Goal: Feedback & Contribution: Leave review/rating

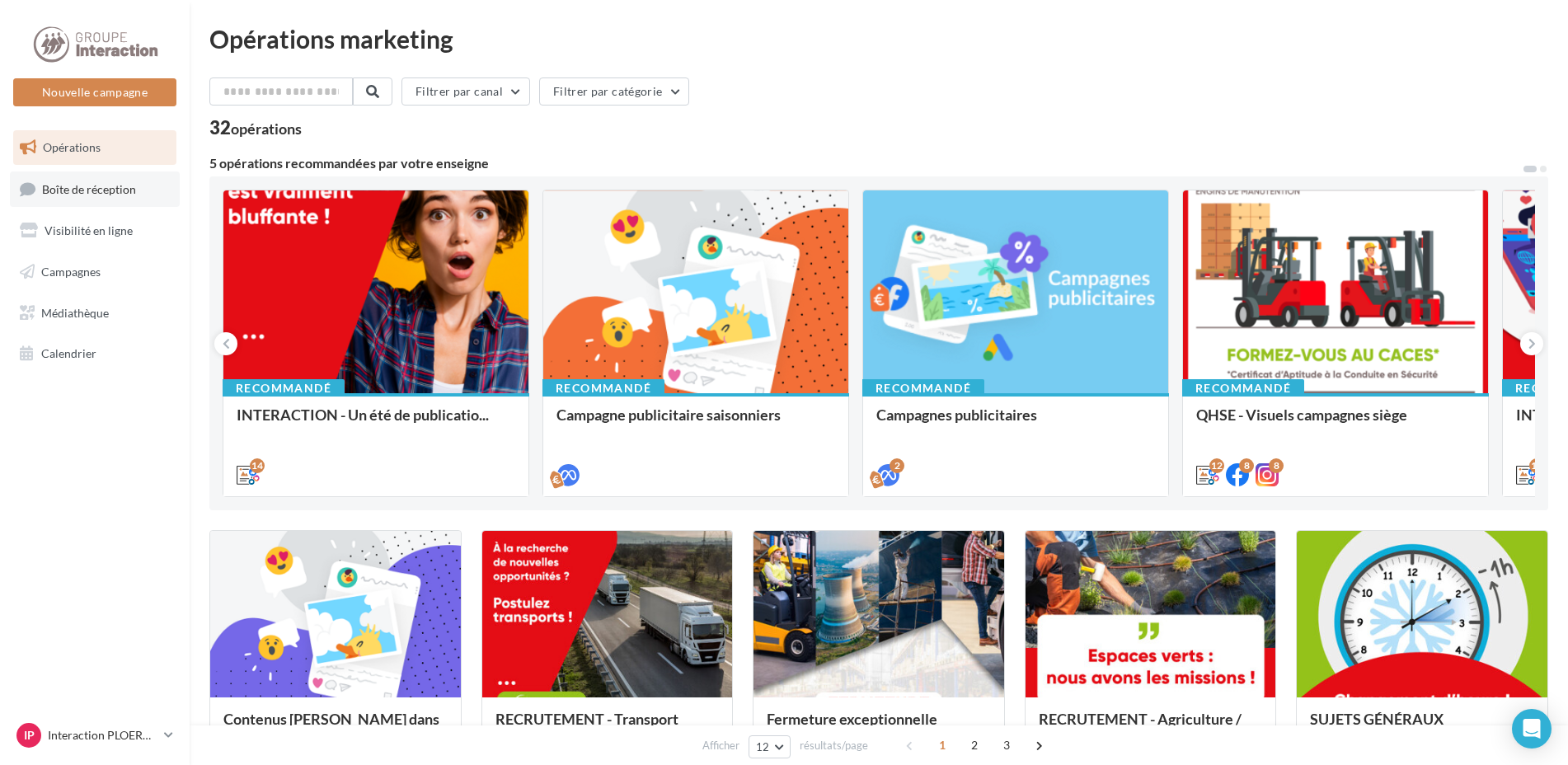
click at [94, 180] on link "Boîte de réception" at bounding box center [95, 189] width 170 height 36
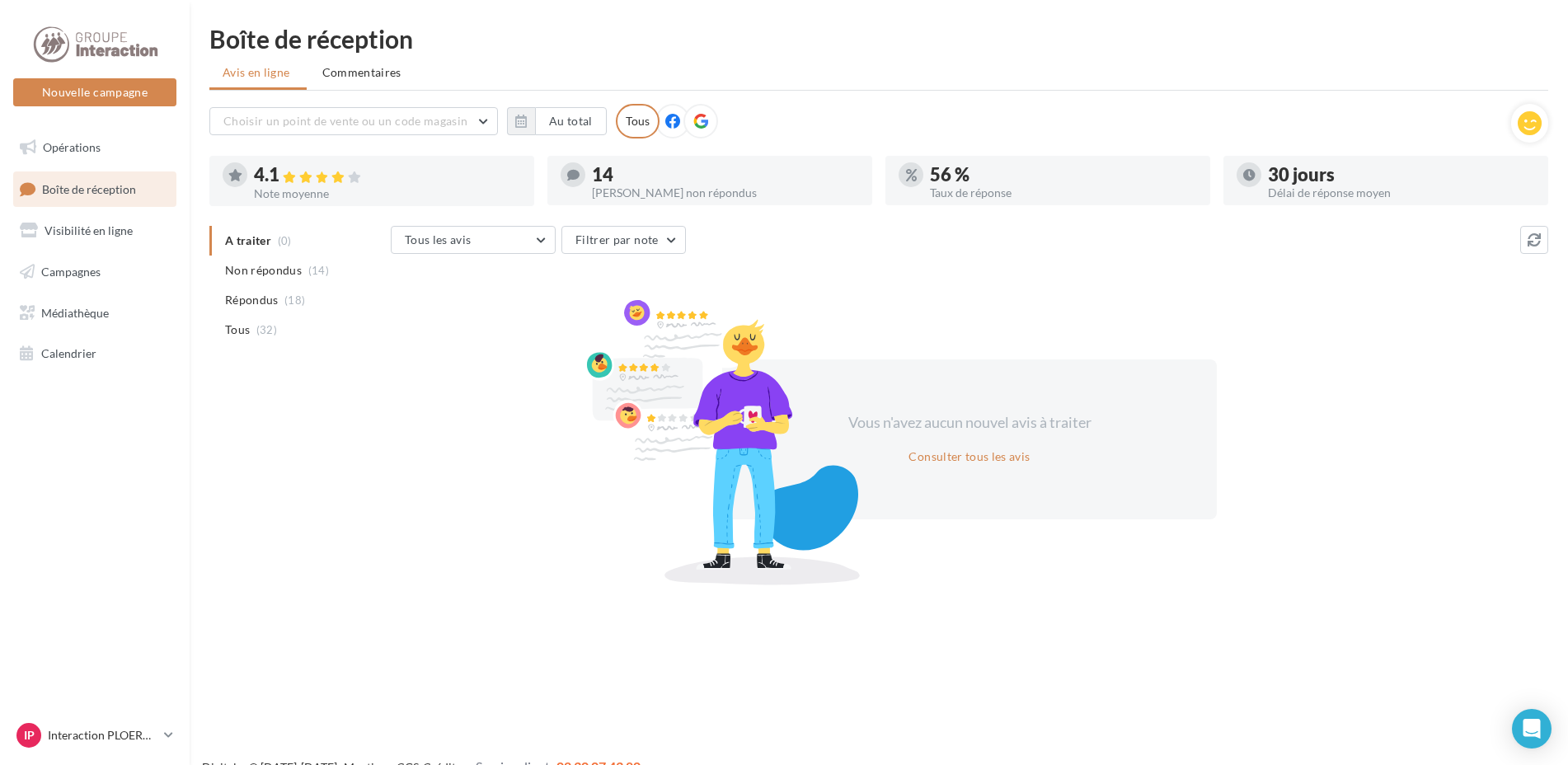
click at [709, 127] on div at bounding box center [701, 121] width 35 height 35
click at [248, 325] on span "Tous" at bounding box center [237, 330] width 25 height 17
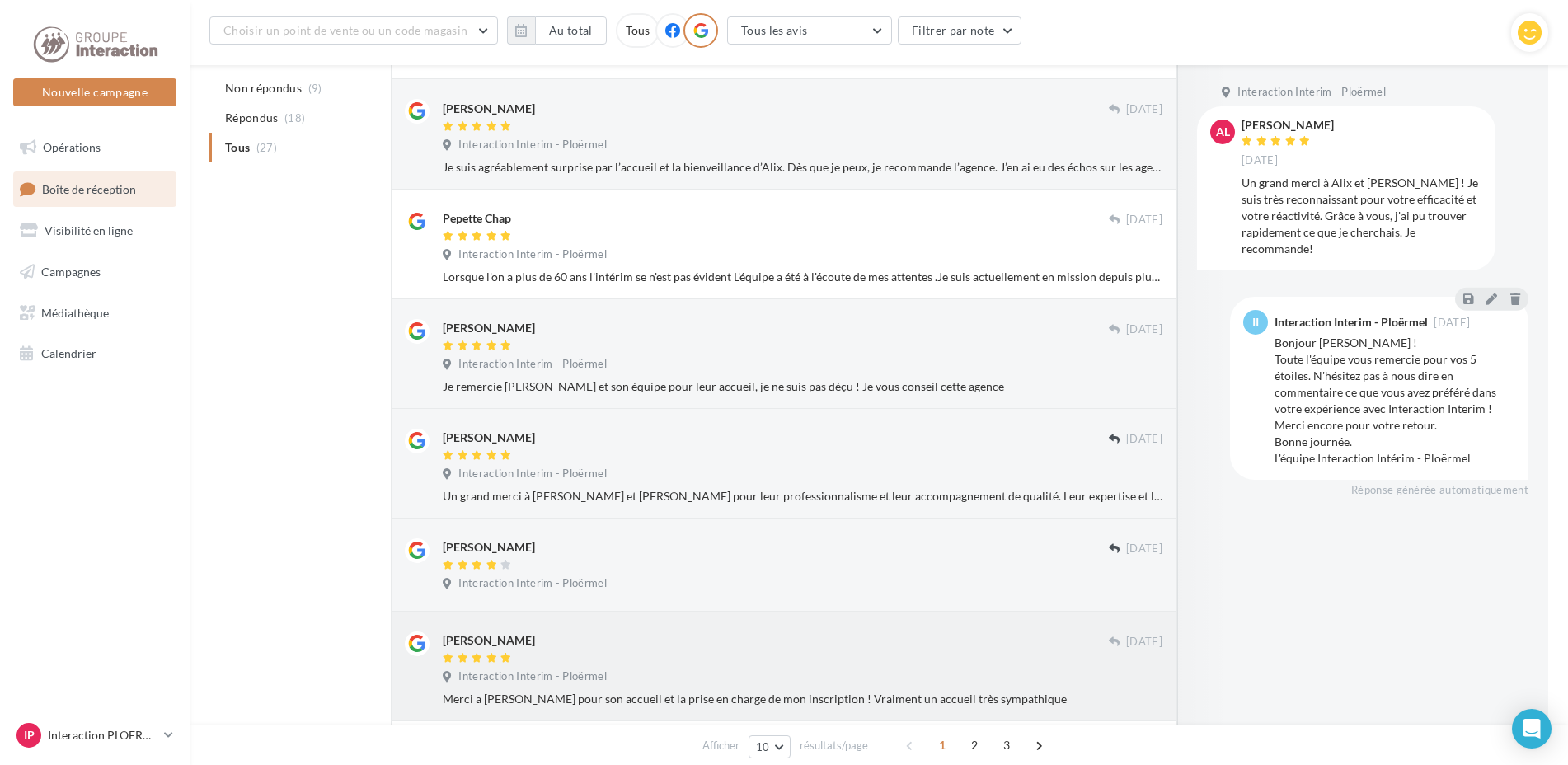
scroll to position [691, 0]
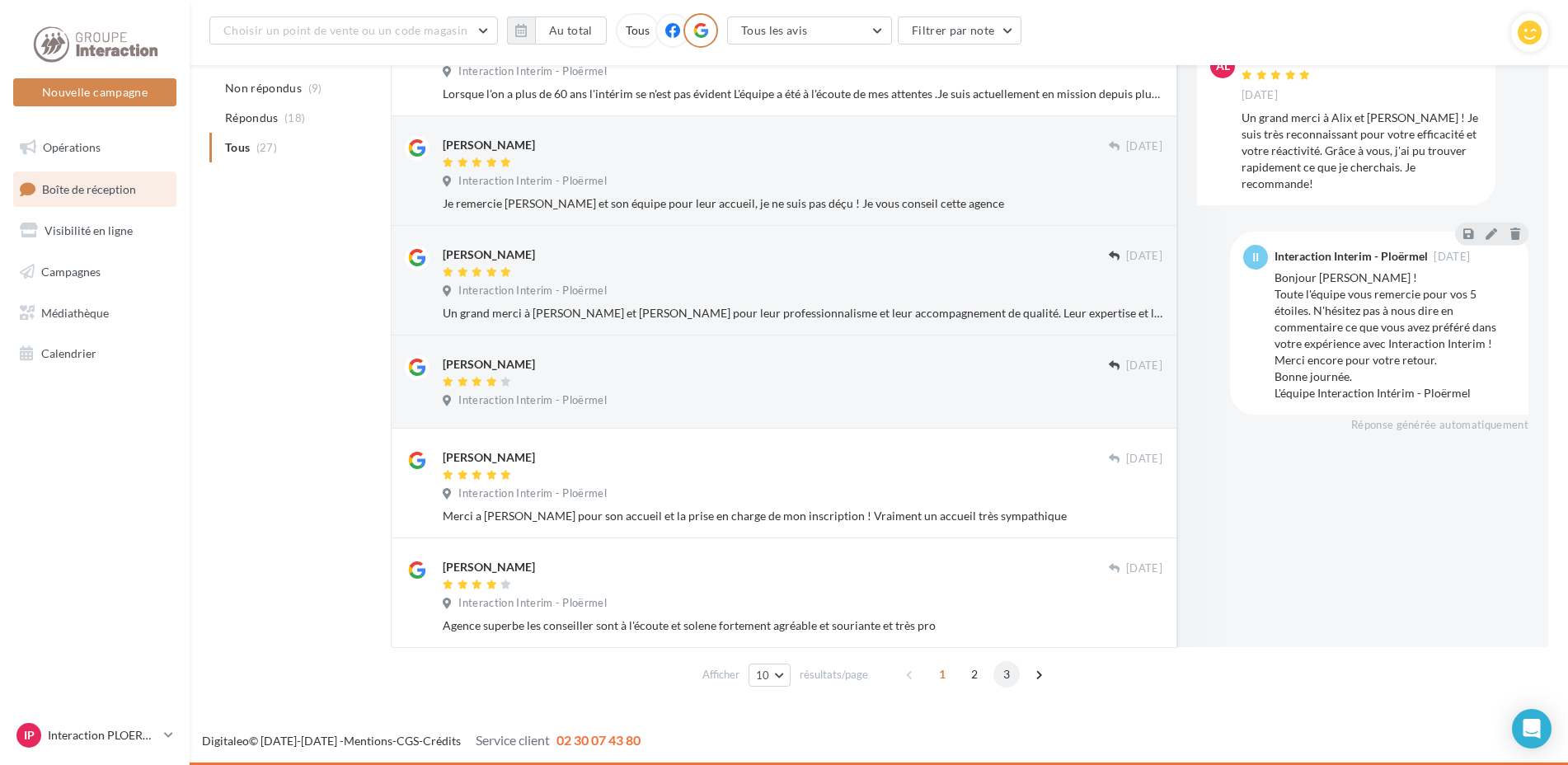
click at [1000, 672] on span "3" at bounding box center [1006, 674] width 27 height 27
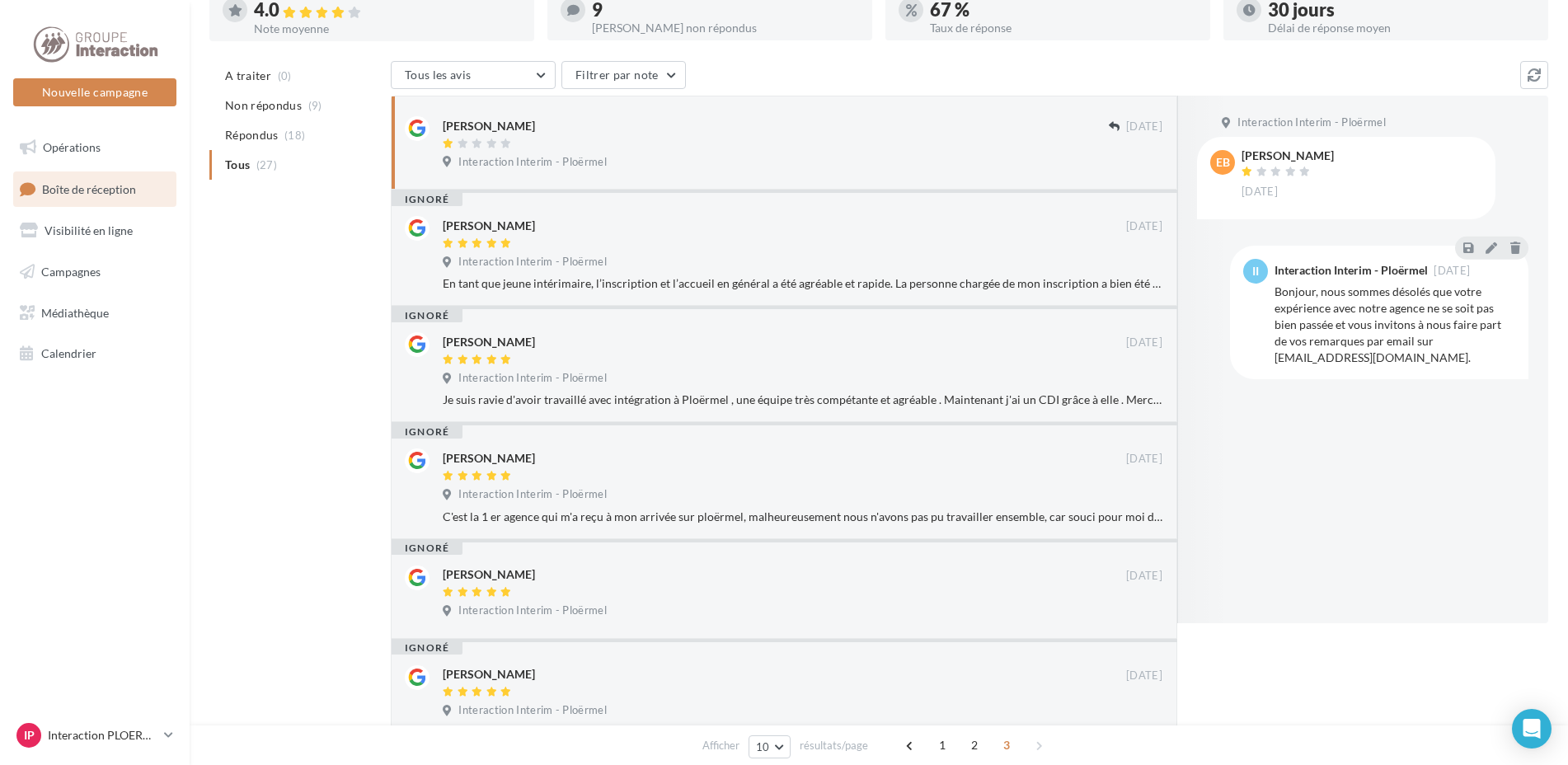
scroll to position [369, 0]
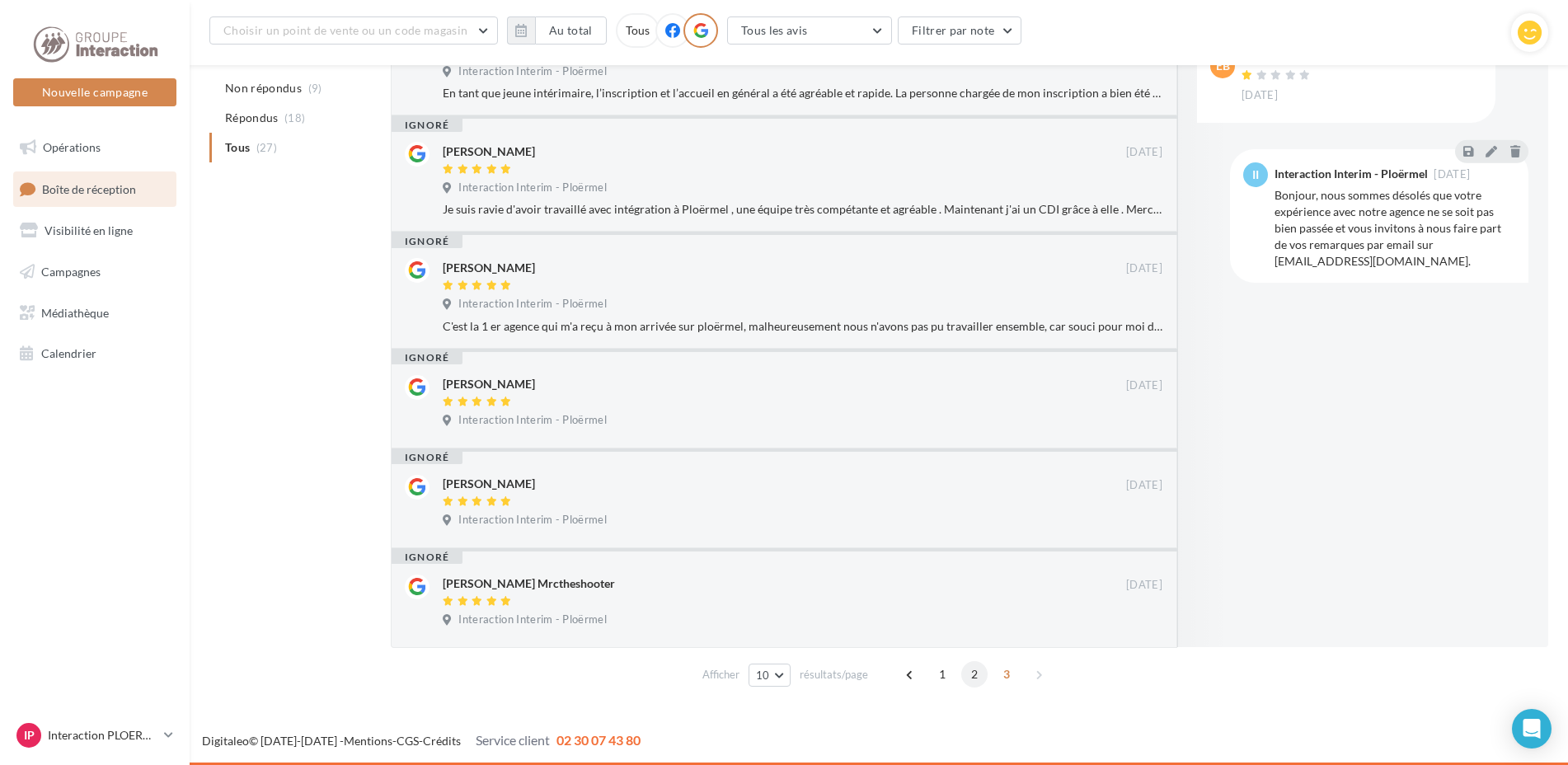
click at [971, 667] on span "2" at bounding box center [974, 674] width 27 height 27
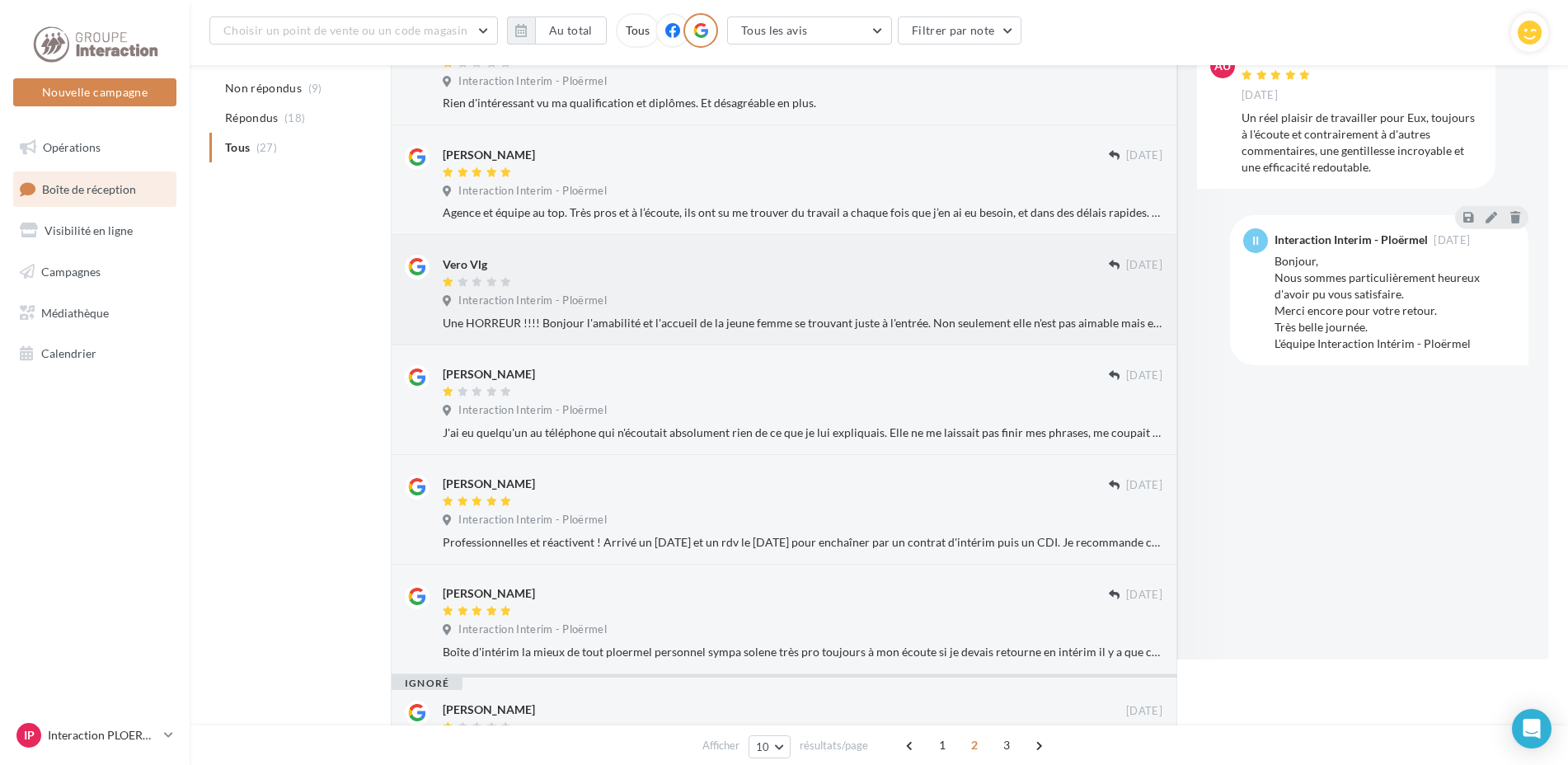
click at [988, 313] on div "Vero Vlg [DATE] Interaction Interim - Ploërmel Une HORREUR !!!! Bonjour l'amabi…" at bounding box center [802, 292] width 720 height 76
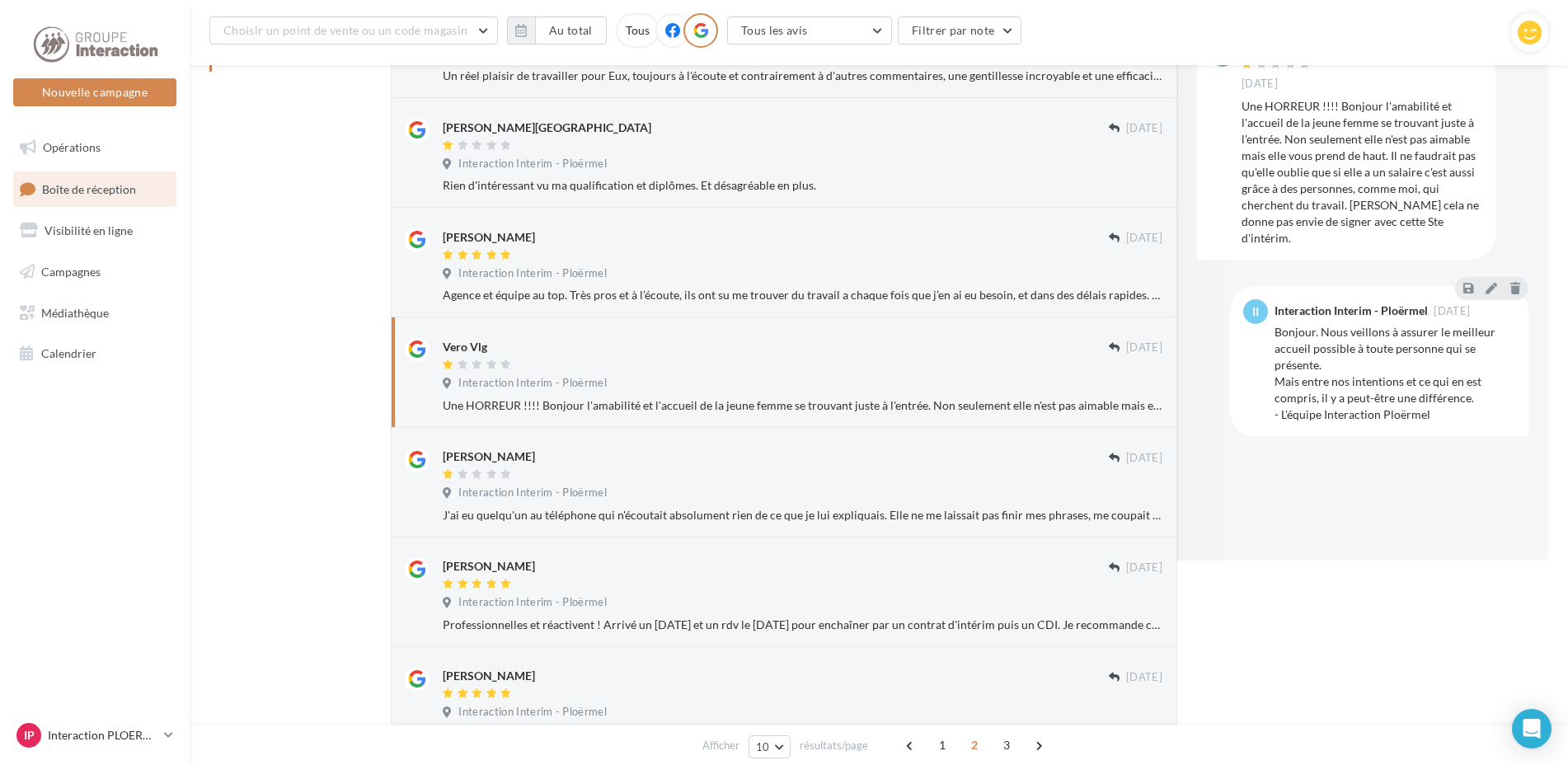
scroll to position [121, 0]
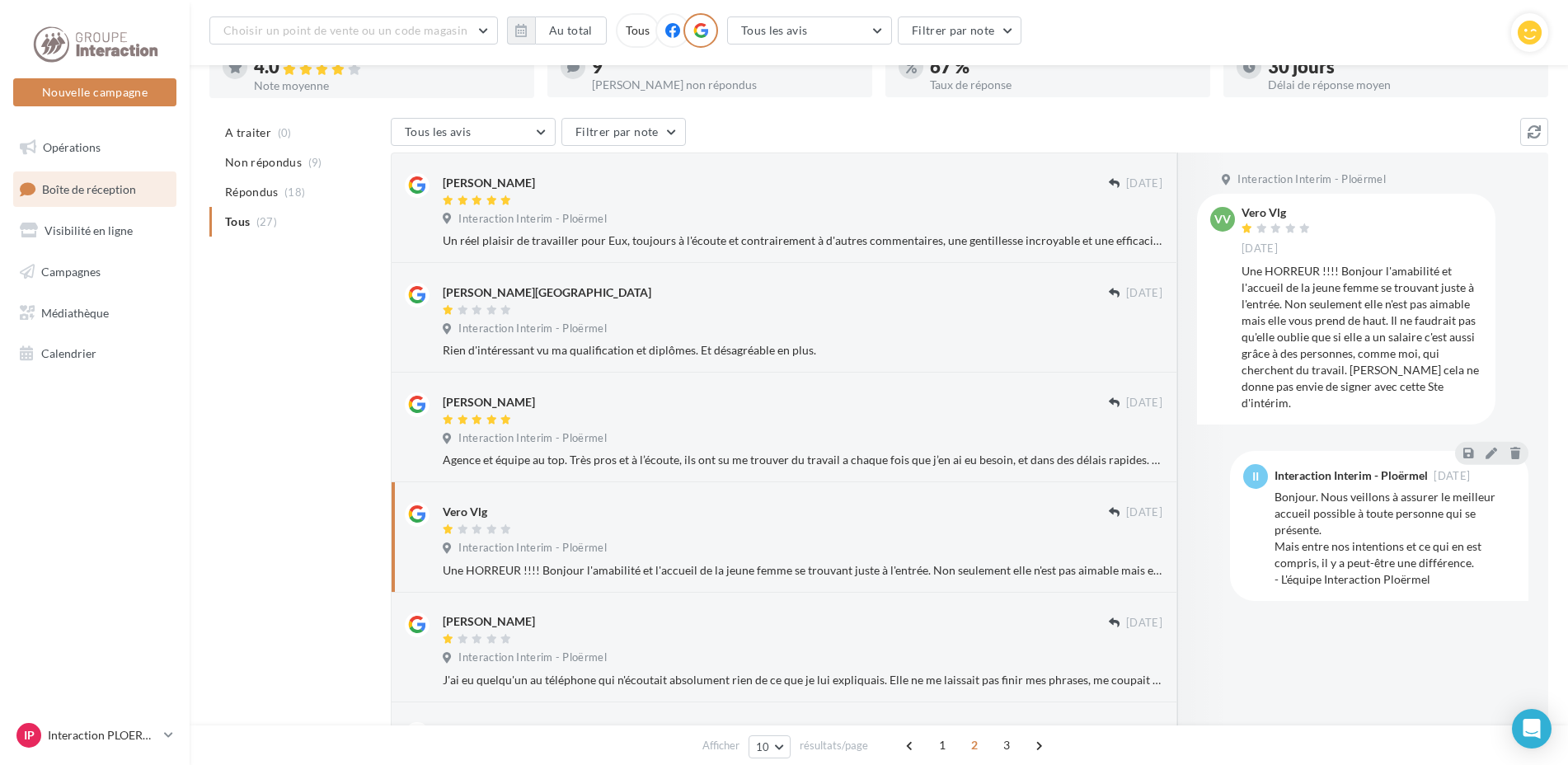
drag, startPoint x: 1028, startPoint y: 539, endPoint x: 780, endPoint y: 571, distance: 250.1
click at [780, 571] on div "Une HORREUR !!!! Bonjour l'amabilité et l'accueil de la jeune femme se trouvant…" at bounding box center [802, 571] width 720 height 17
click at [737, 556] on div "Interaction Interim - Ploërmel" at bounding box center [802, 550] width 720 height 18
click at [417, 512] on icon at bounding box center [416, 514] width 17 height 17
click at [1413, 214] on div "Vero Vlg [DATE]" at bounding box center [1362, 231] width 241 height 49
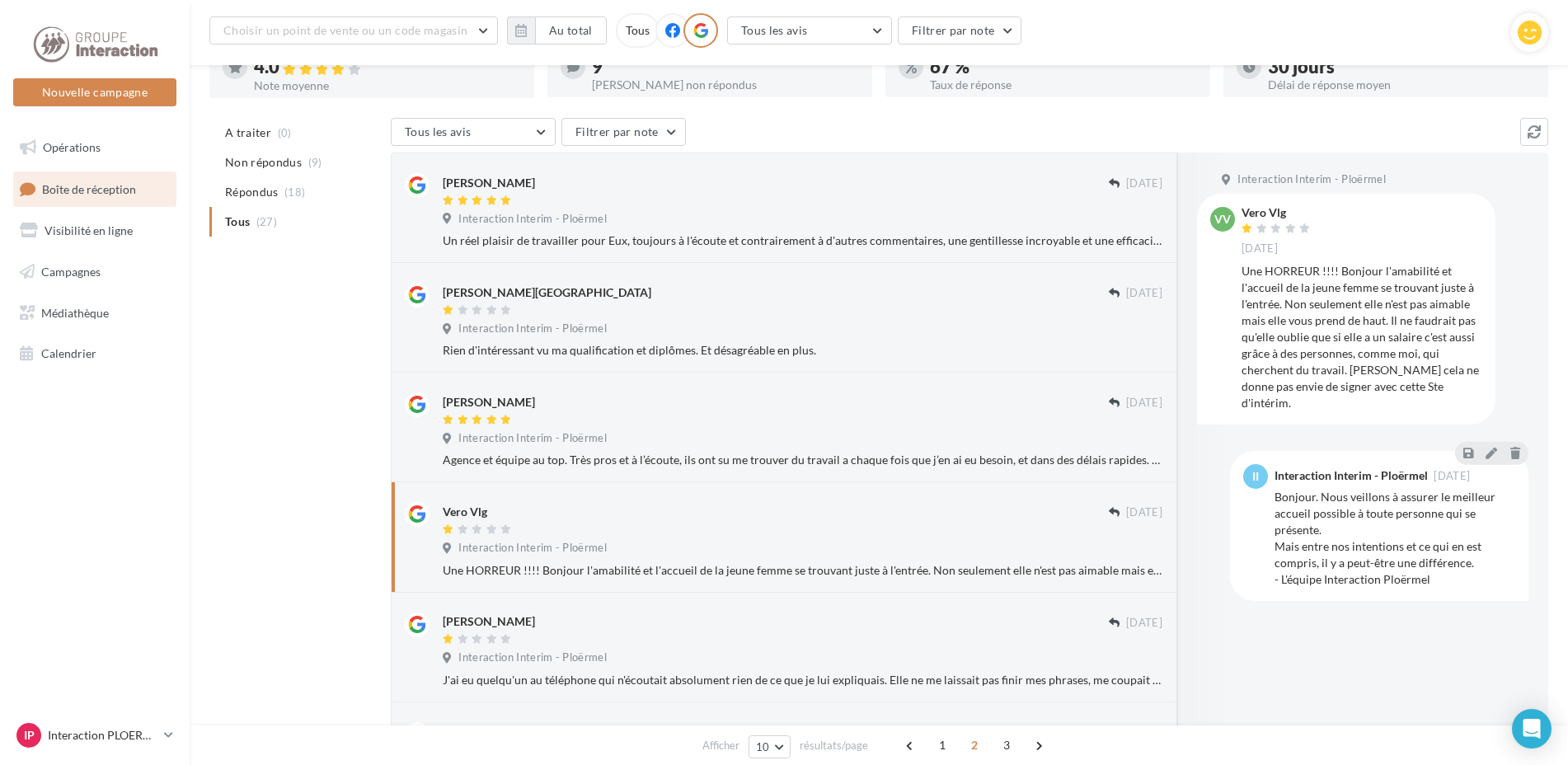
click at [1453, 337] on div "Une HORREUR !!!! Bonjour l'amabilité et l'accueil de la jeune femme se trouvant…" at bounding box center [1362, 337] width 241 height 148
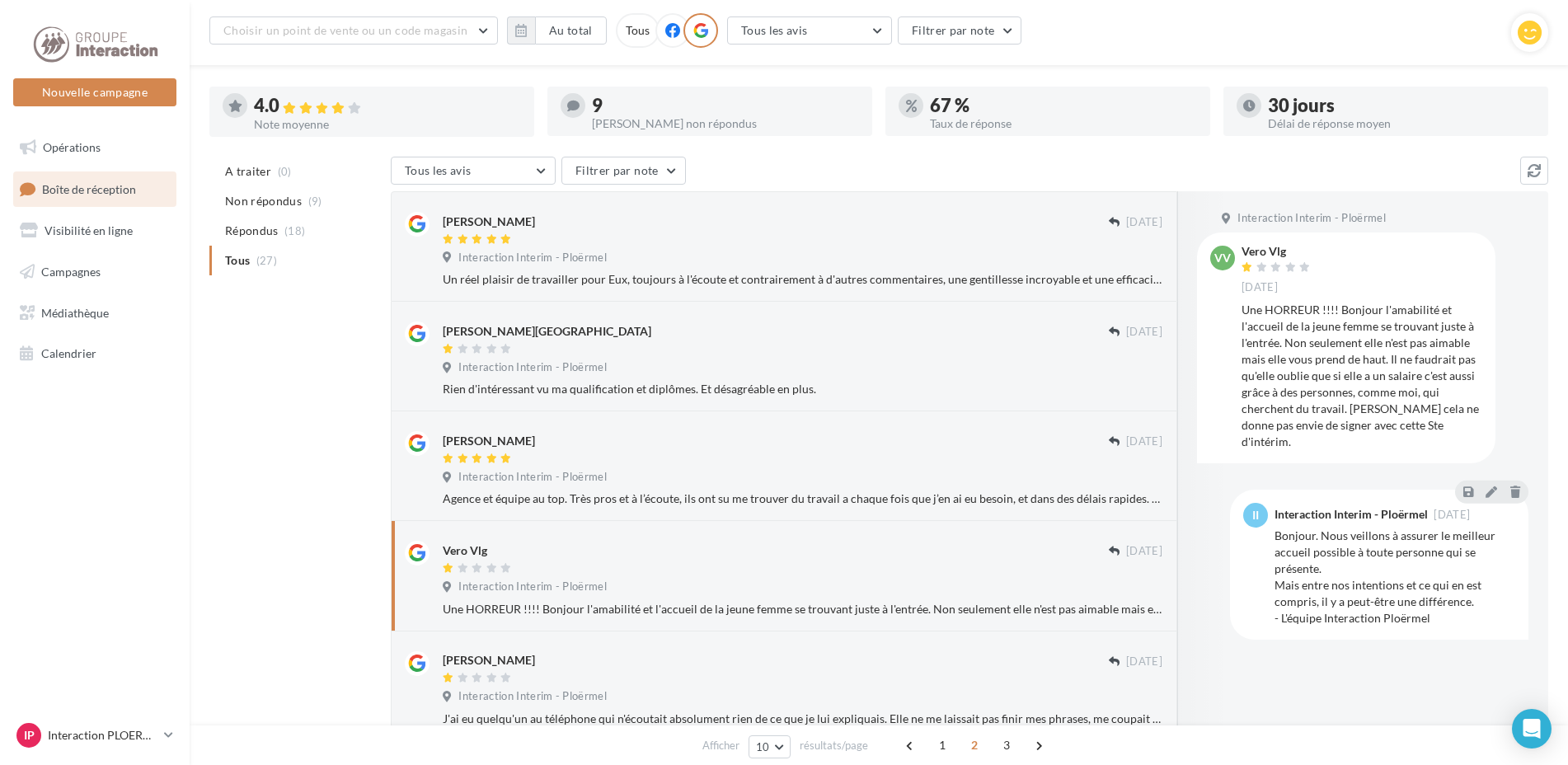
scroll to position [343, 0]
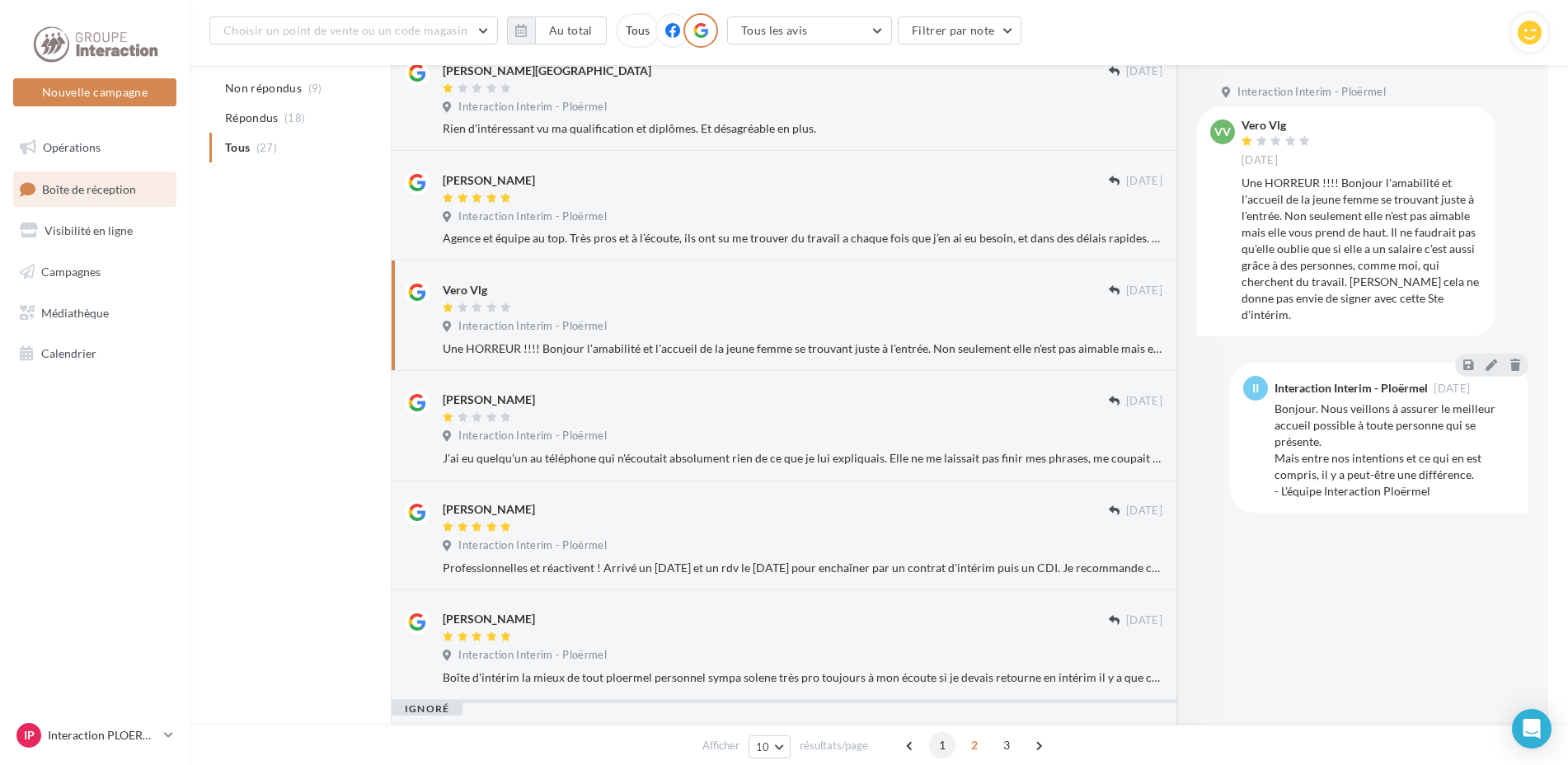
click at [942, 744] on span "1" at bounding box center [942, 746] width 27 height 27
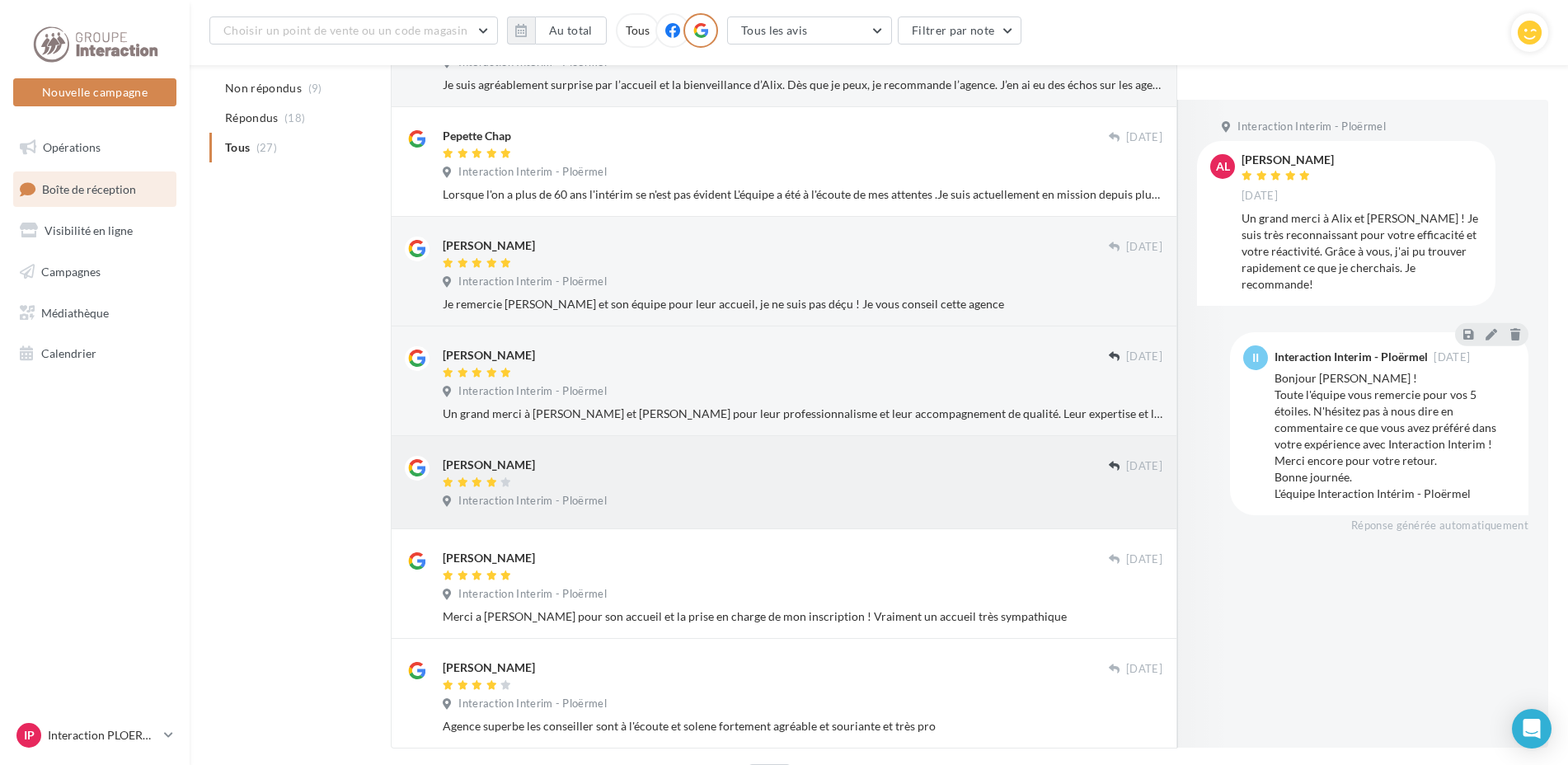
scroll to position [691, 0]
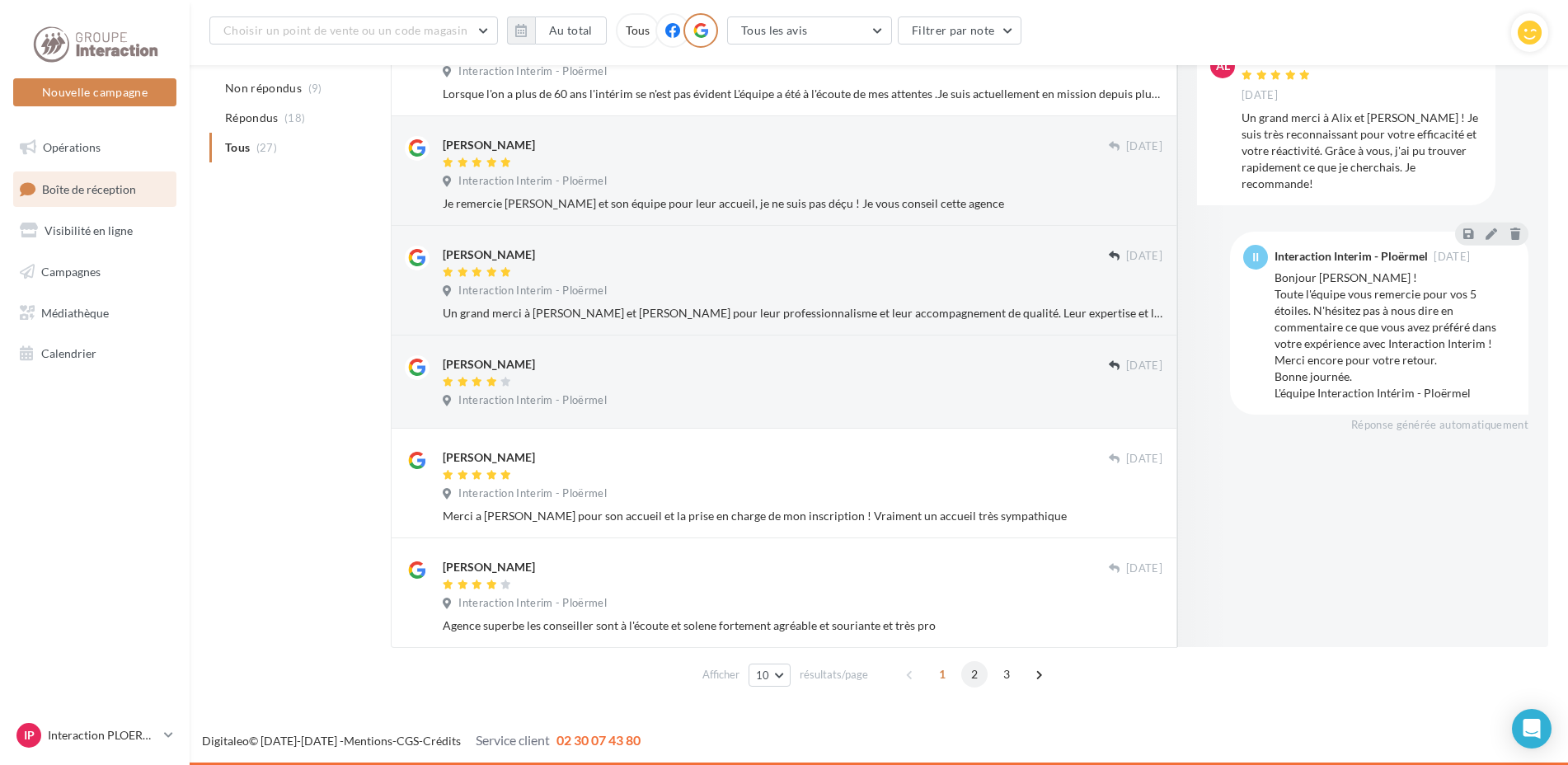
click at [977, 672] on span "2" at bounding box center [974, 674] width 27 height 27
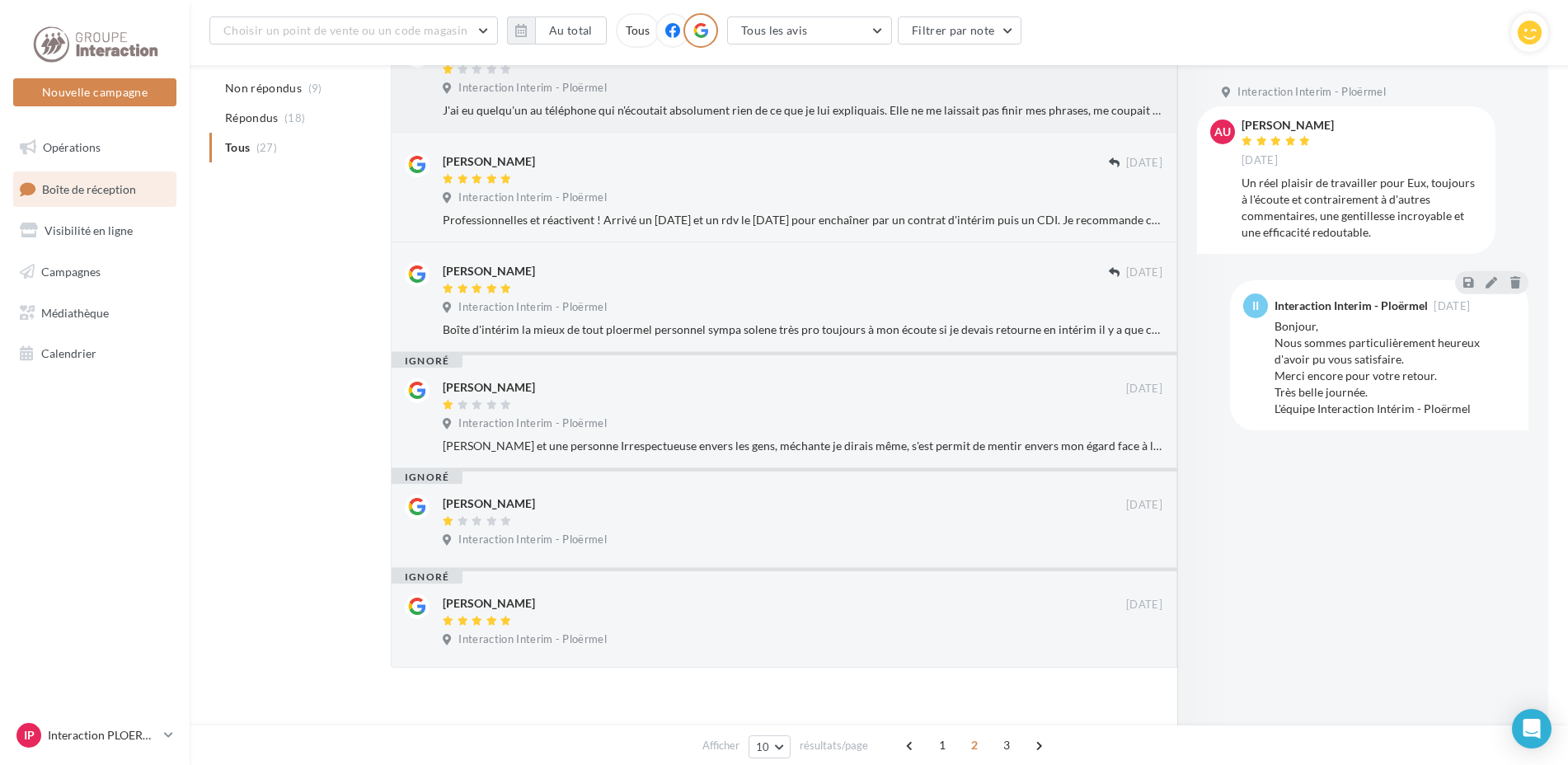
scroll to position [114, 0]
